Goal: Check status: Check status

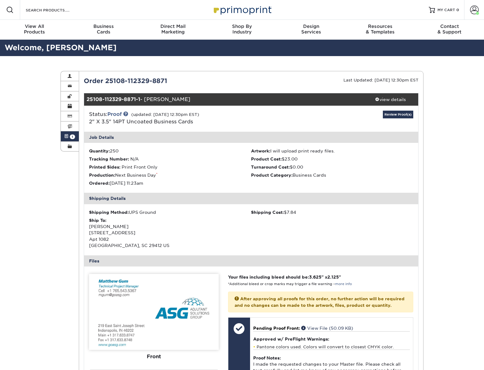
click at [255, 11] on img at bounding box center [242, 9] width 62 height 13
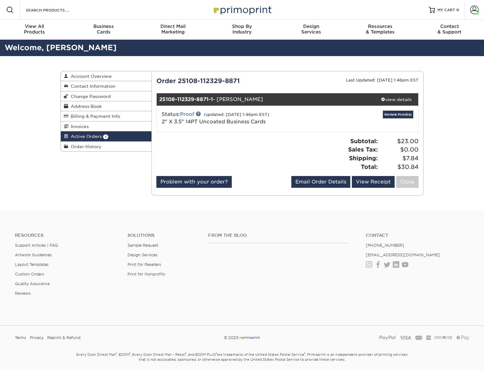
click at [186, 114] on link "Proof" at bounding box center [187, 114] width 14 height 6
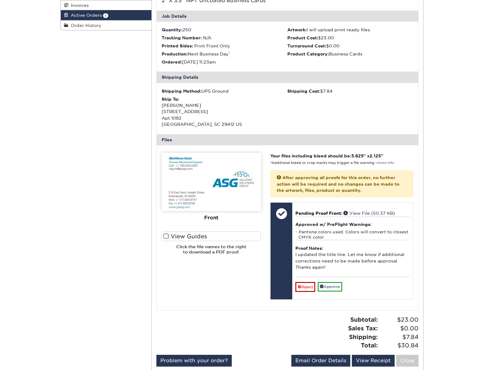
scroll to position [124, 0]
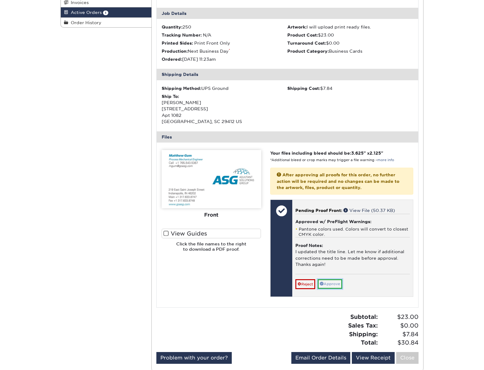
click at [335, 285] on link "Approve" at bounding box center [330, 284] width 25 height 10
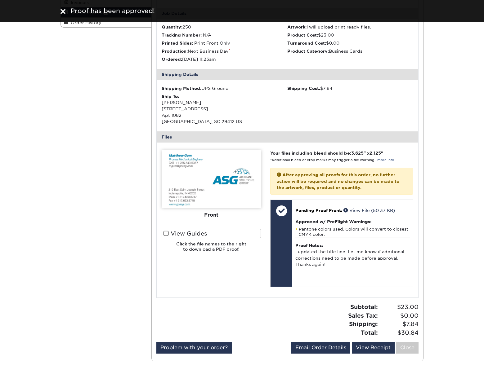
click at [62, 12] on img at bounding box center [62, 11] width 5 height 5
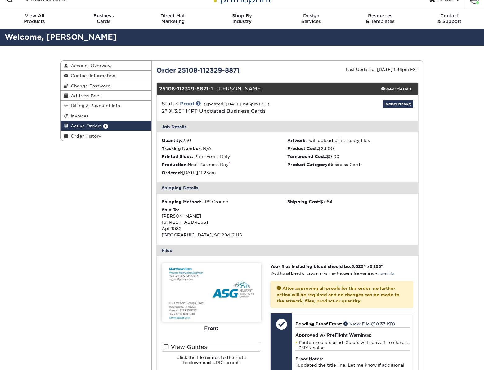
scroll to position [0, 0]
